Goal: Check status: Check status

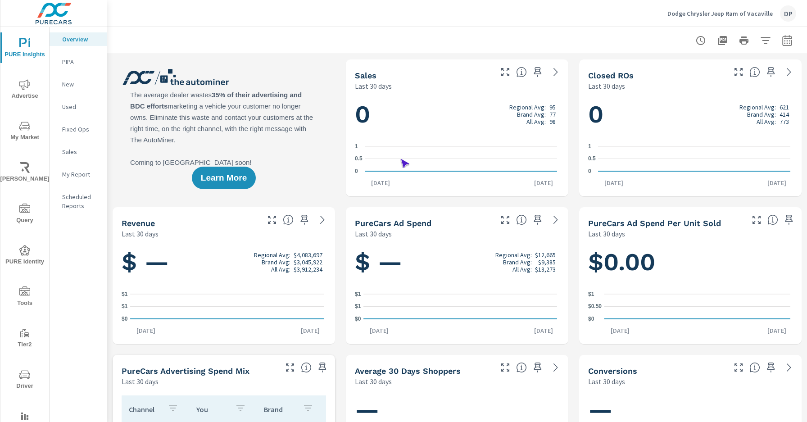
scroll to position [0, 0]
click at [26, 291] on icon "nav menu" at bounding box center [24, 290] width 11 height 9
